Goal: Task Accomplishment & Management: Use online tool/utility

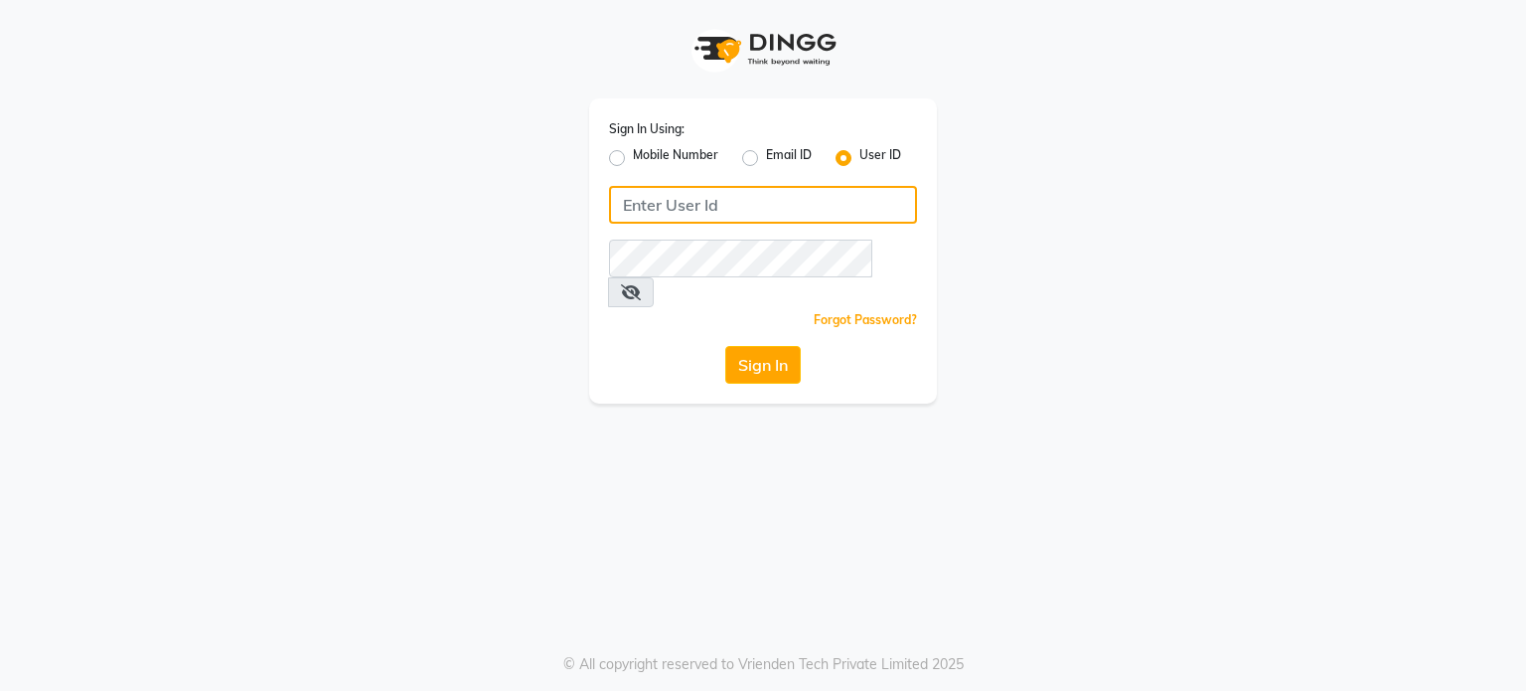
click at [696, 205] on input "Username" at bounding box center [763, 205] width 308 height 38
type input "rex"
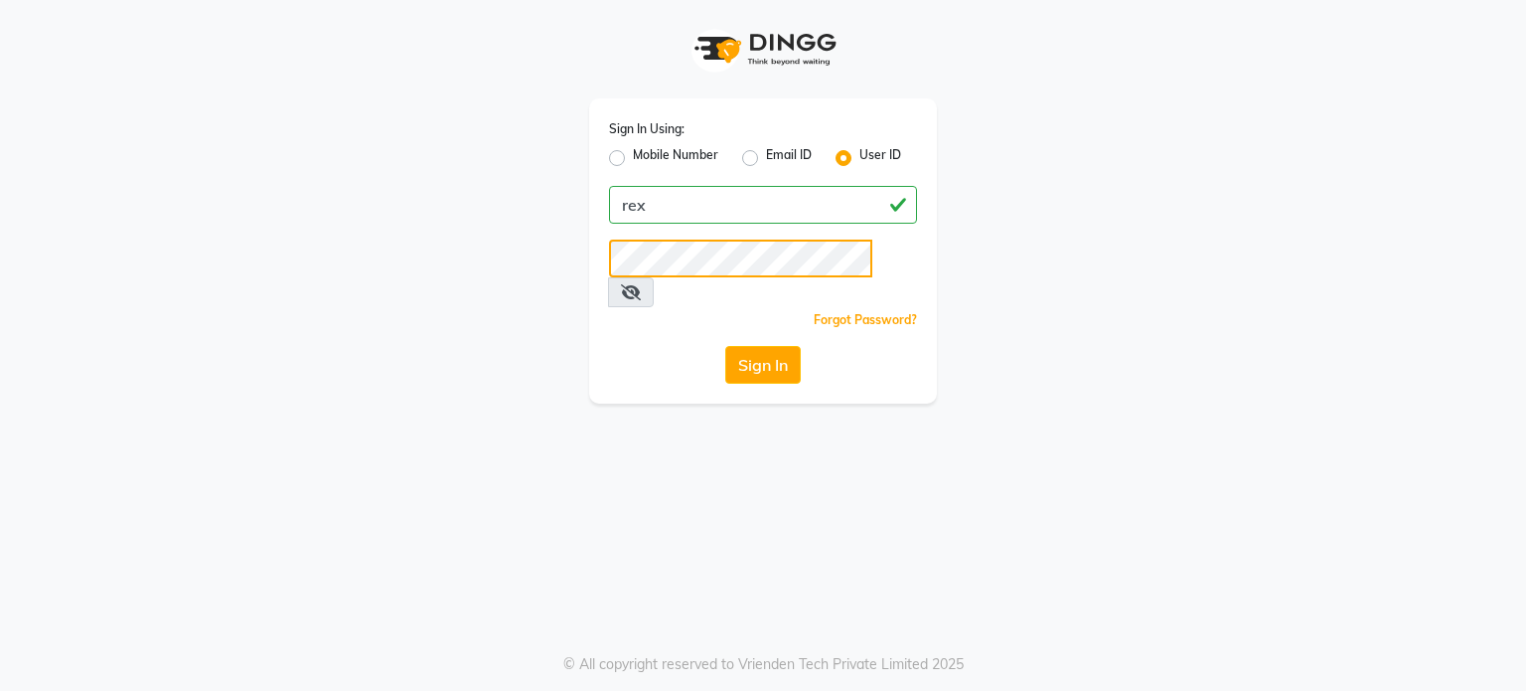
click at [725, 346] on button "Sign In" at bounding box center [763, 365] width 76 height 38
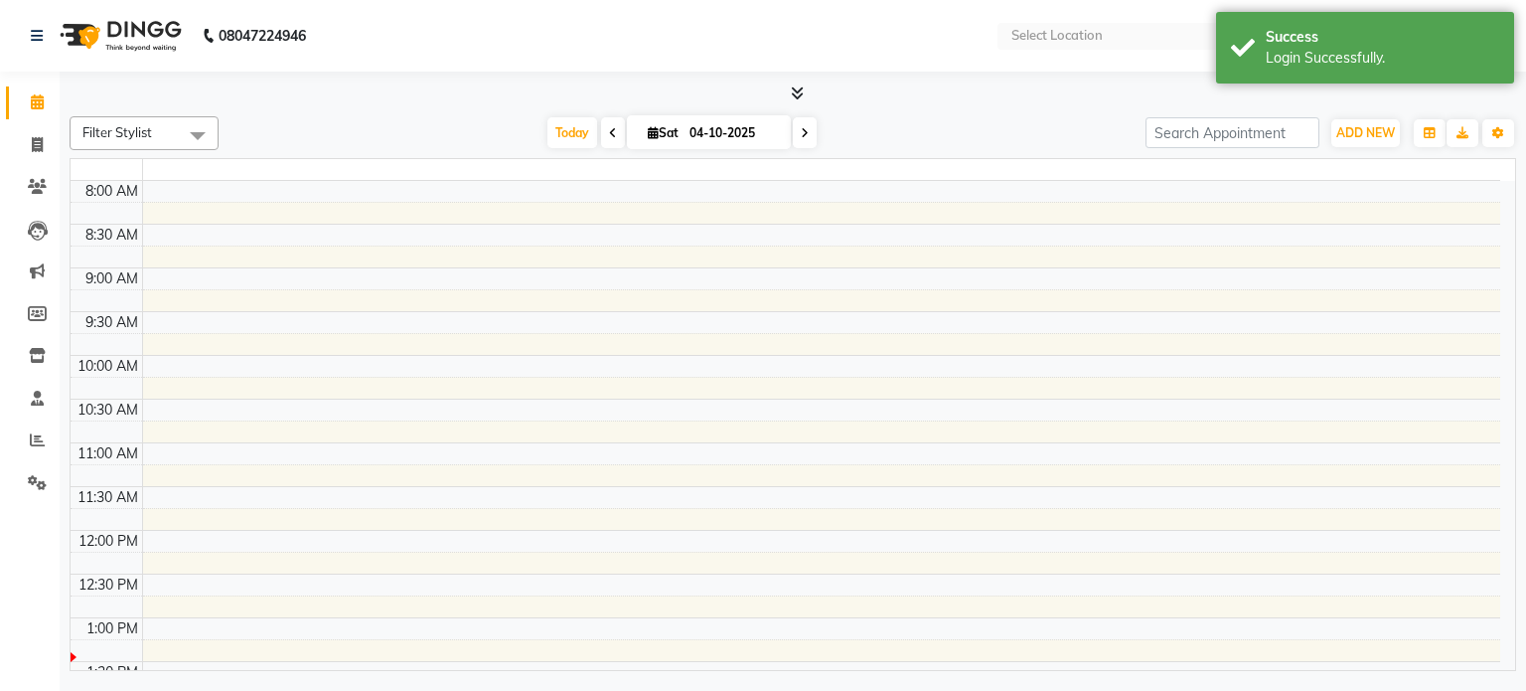
select select "en"
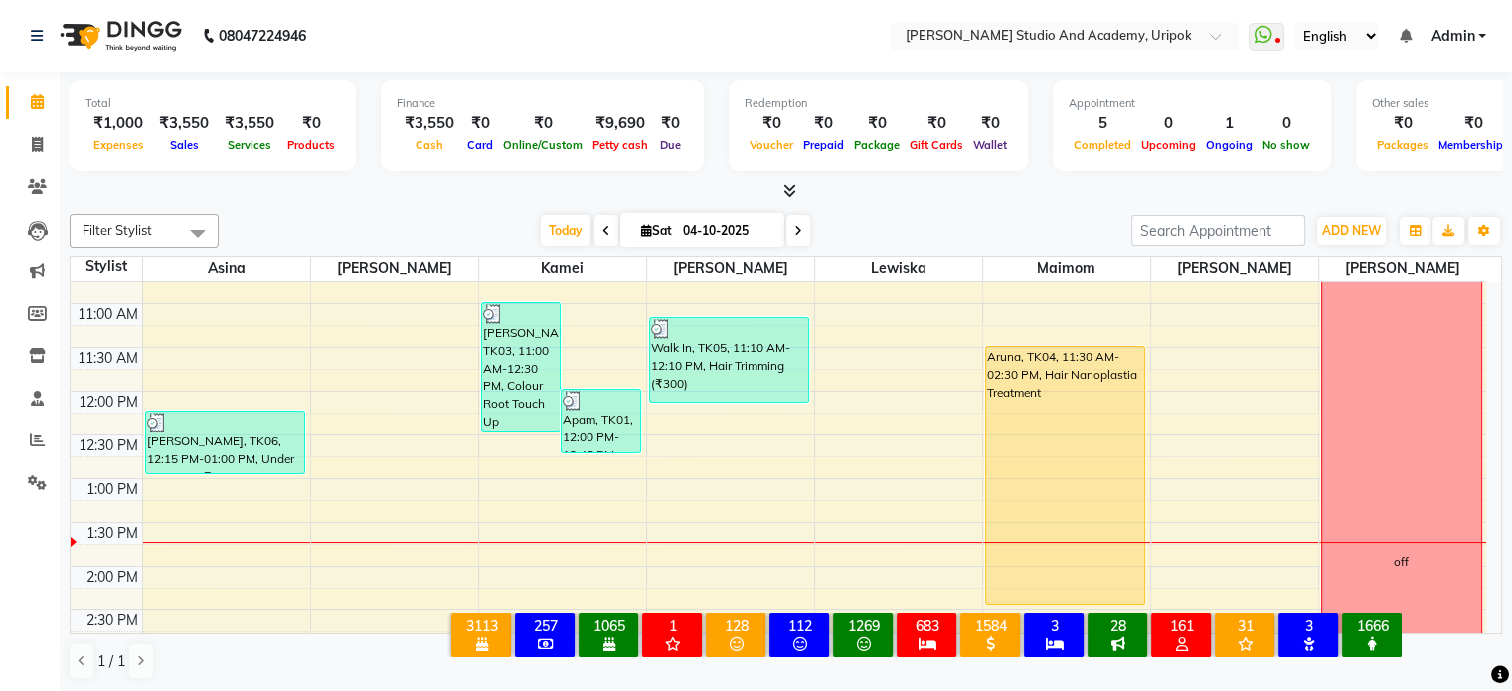
scroll to position [158, 0]
